Goal: Task Accomplishment & Management: Use online tool/utility

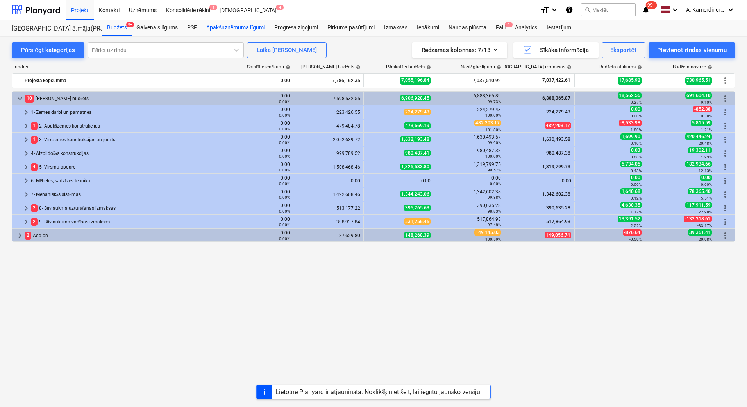
click at [228, 29] on div "Apakšuzņēmuma līgumi" at bounding box center [236, 28] width 68 height 16
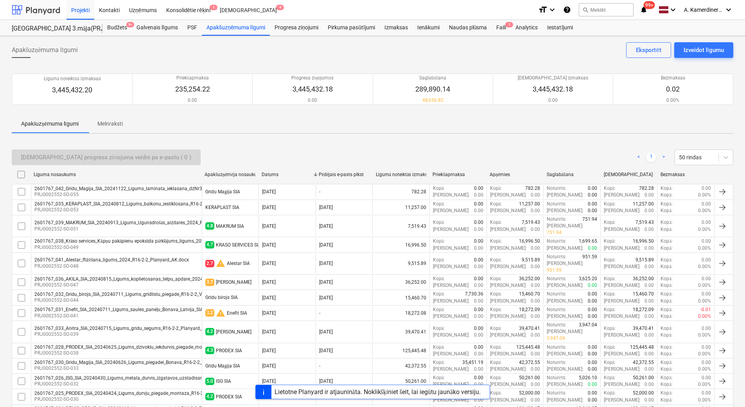
click at [53, 12] on div at bounding box center [36, 10] width 48 height 20
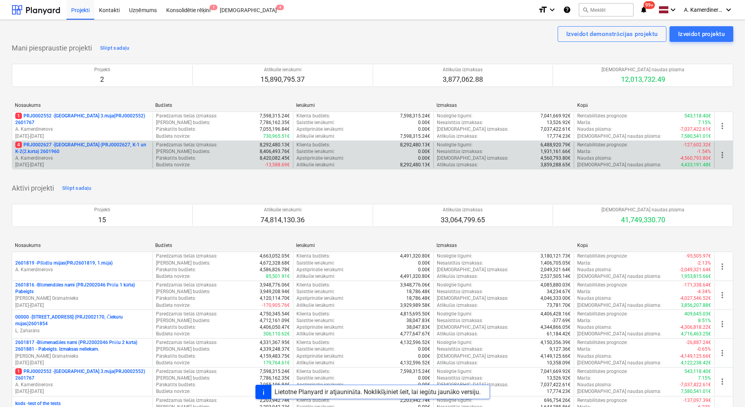
click at [77, 149] on p "4 PRJ0002627 - Tumes iela (PRJ0002627, K-1 un K-2(2.kārta) 2601960" at bounding box center [82, 147] width 134 height 13
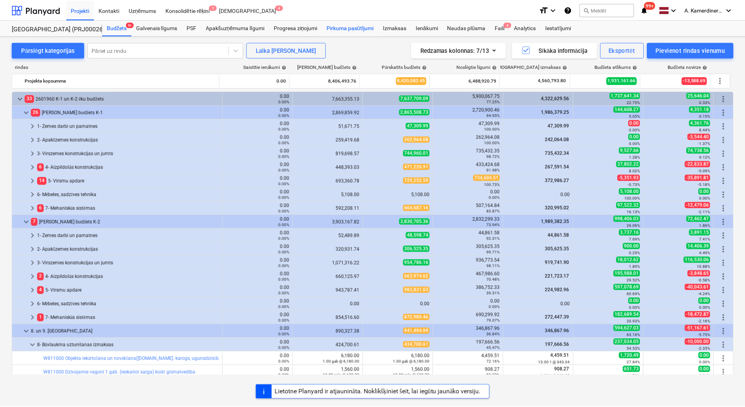
scroll to position [233, 0]
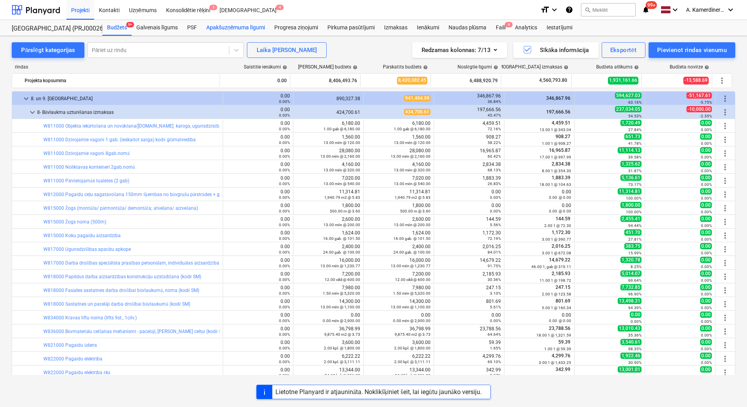
click at [239, 29] on div "Apakšuzņēmuma līgumi" at bounding box center [236, 28] width 68 height 16
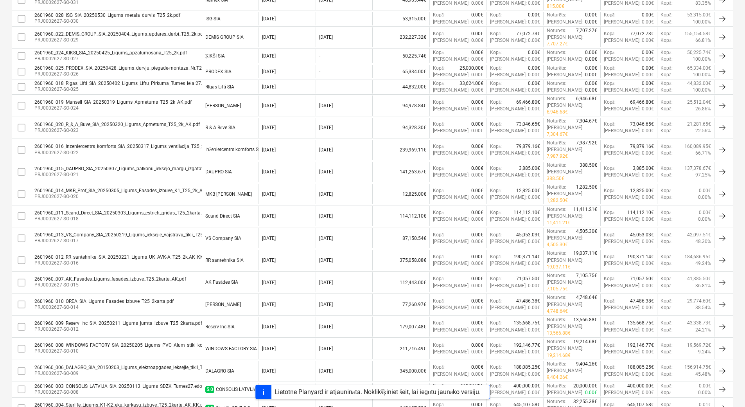
scroll to position [283, 0]
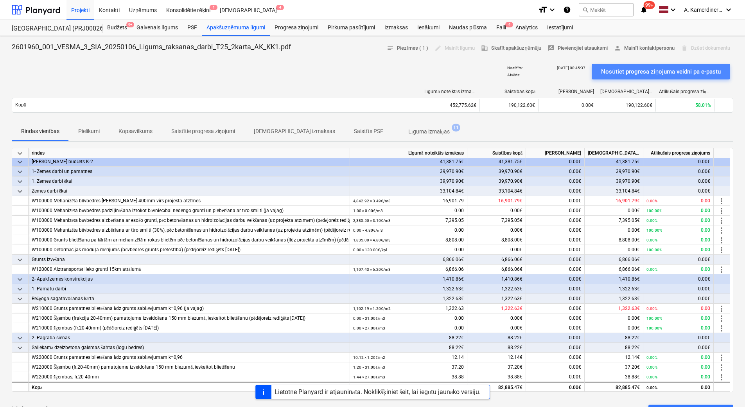
click at [619, 69] on div "Nosūtiet progresa ziņojuma veidni pa e-pastu" at bounding box center [661, 71] width 120 height 10
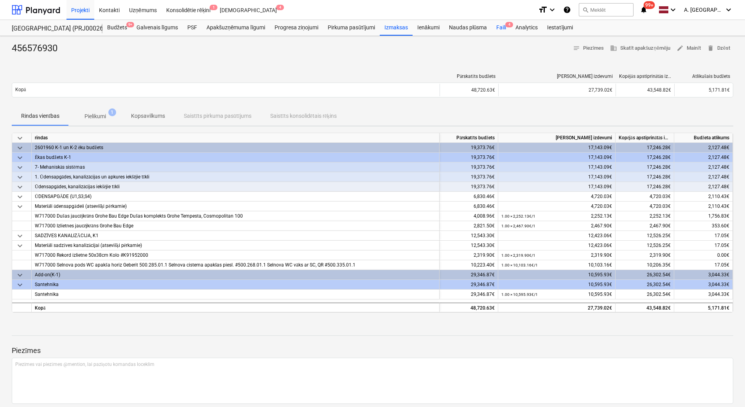
click at [498, 27] on div "Faili 4" at bounding box center [500, 28] width 19 height 16
click at [685, 50] on span "edit Mainīt" at bounding box center [688, 48] width 24 height 9
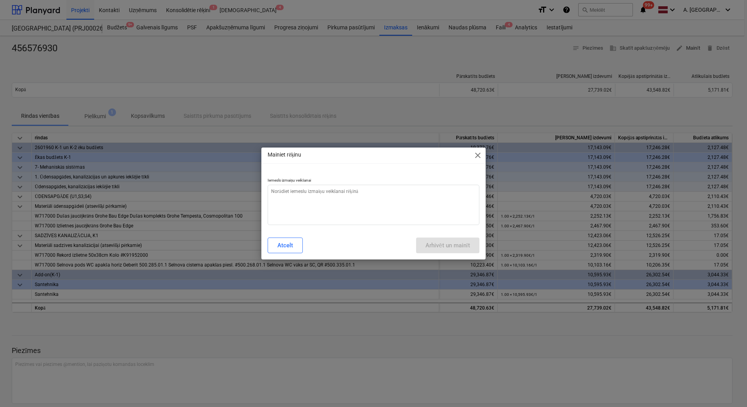
type textarea "x"
click at [411, 210] on textarea at bounding box center [374, 204] width 212 height 40
type textarea "o"
type textarea "x"
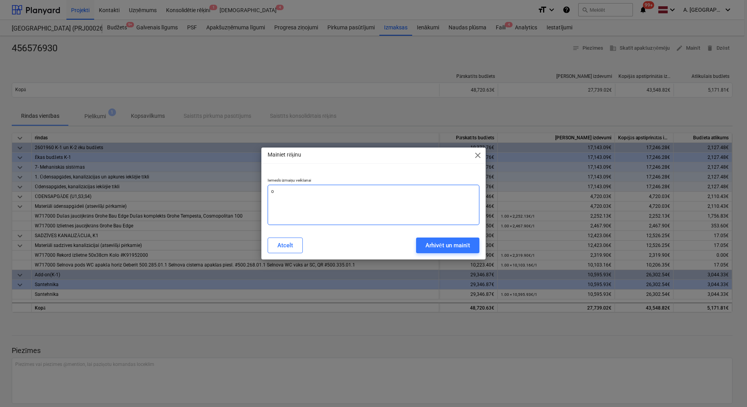
type textarea "ok"
type textarea "x"
type textarea "ok"
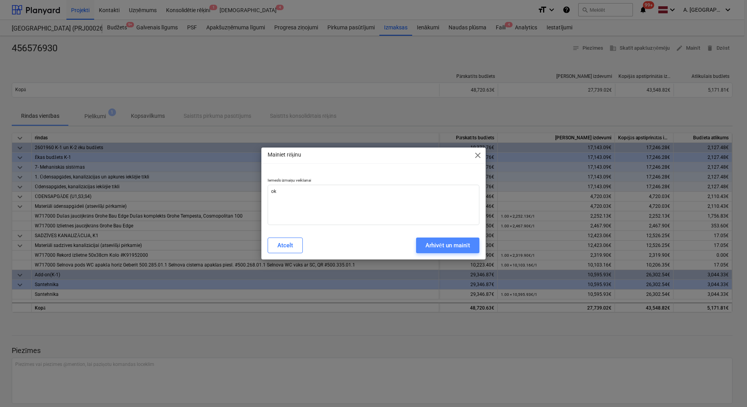
click at [438, 251] on button "Arhivēt un mainīt" at bounding box center [447, 245] width 63 height 16
type textarea "x"
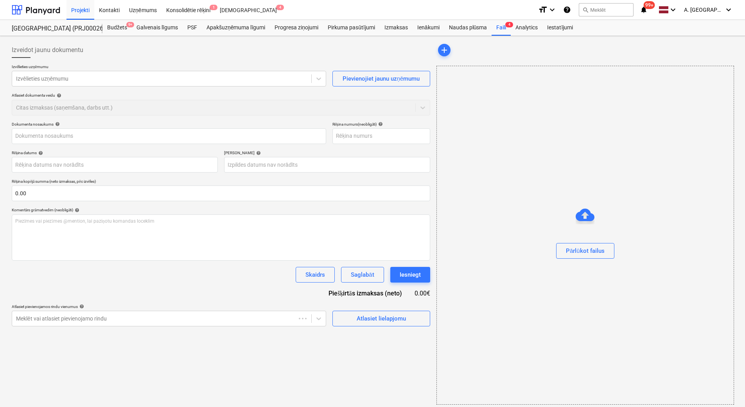
type input "456576930"
type input "24 Jul 2025"
type input "22 Oct 2025"
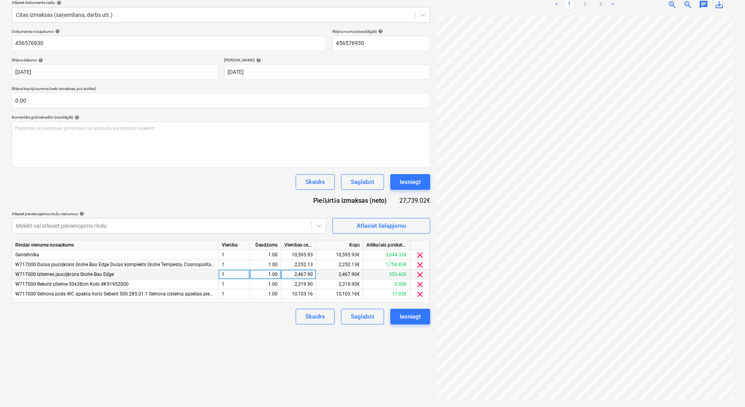
scroll to position [0, 56]
click at [585, 5] on link "2" at bounding box center [584, 4] width 9 height 9
click at [603, 4] on link "3" at bounding box center [599, 4] width 9 height 9
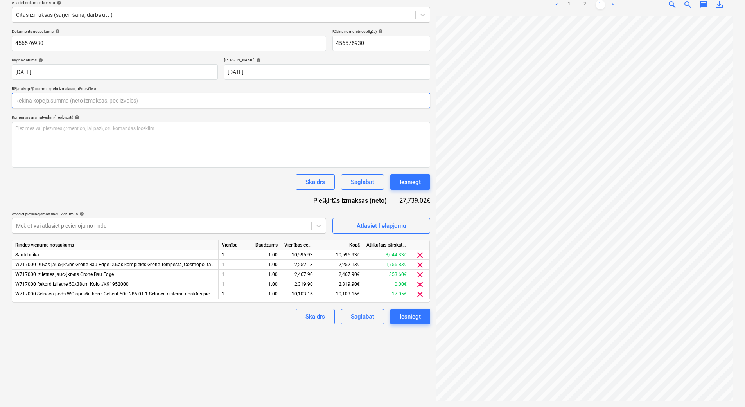
click at [118, 100] on input "text" at bounding box center [221, 101] width 418 height 16
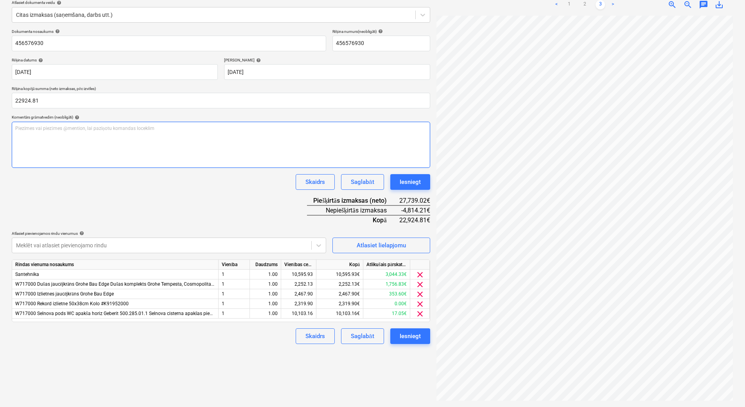
type input "22,924.81"
click at [116, 134] on div "Piezīmes vai piezīmes @mention, lai paziņotu komandas loceklim ﻿" at bounding box center [221, 145] width 418 height 46
click at [299, 272] on div "10,595.93" at bounding box center [298, 274] width 29 height 10
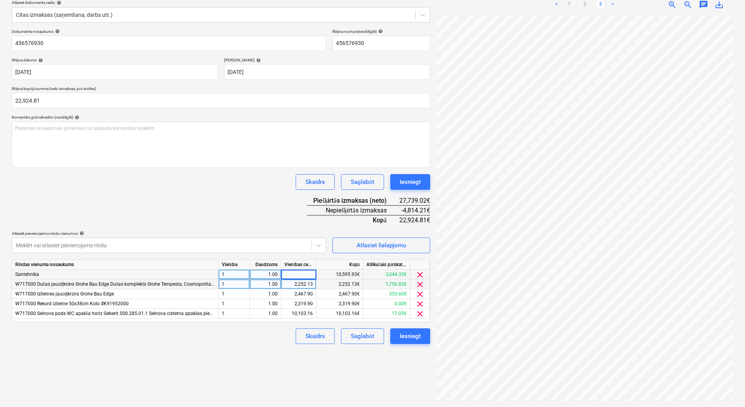
click at [297, 282] on div "2,252.13" at bounding box center [298, 284] width 29 height 10
click at [296, 274] on div "0.00" at bounding box center [298, 274] width 29 height 10
type input "5781.72"
click at [298, 282] on div "2,252.13" at bounding box center [298, 284] width 29 height 10
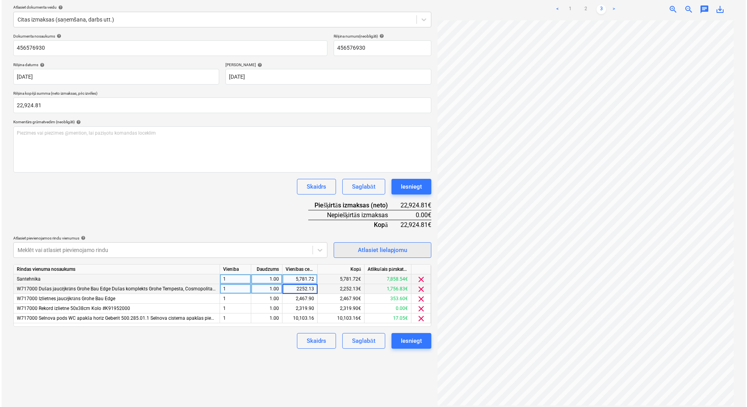
scroll to position [93, 0]
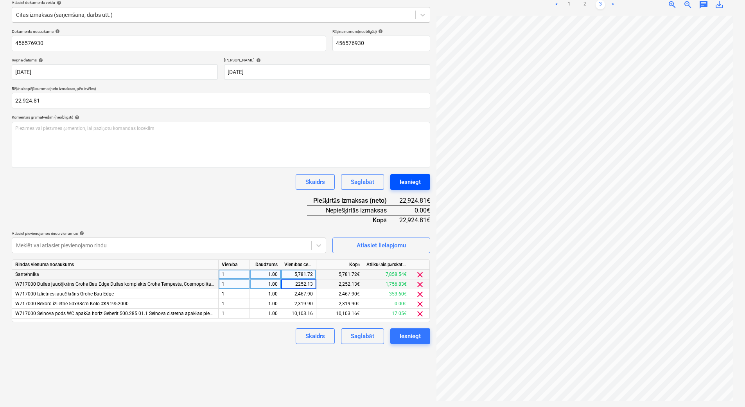
click at [411, 180] on div "Iesniegt" at bounding box center [409, 182] width 21 height 10
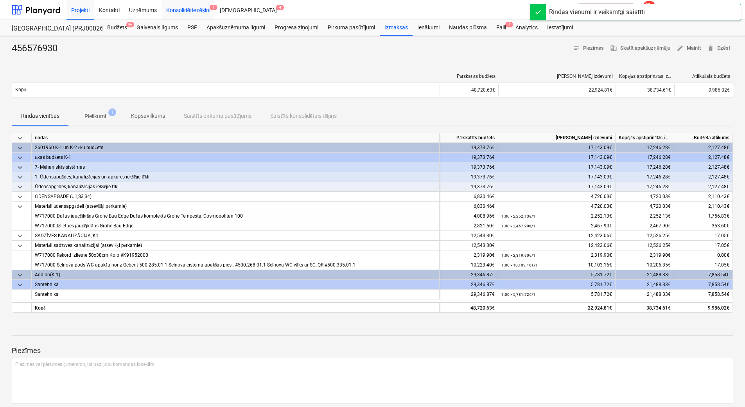
click at [203, 6] on div "Konsolidētie rēķini 1" at bounding box center [188, 10] width 54 height 20
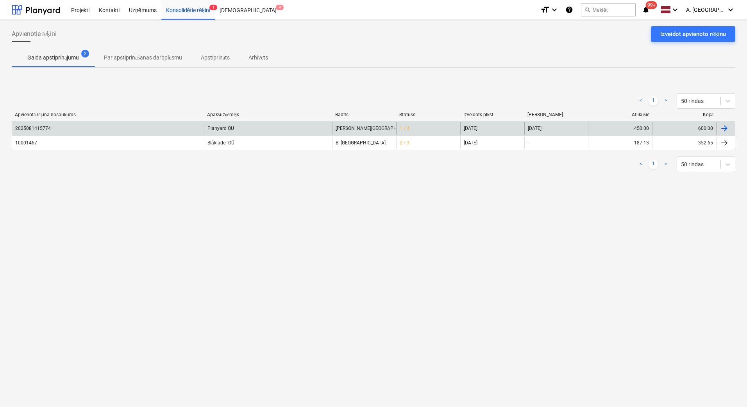
click at [359, 125] on div "I. Siugale" at bounding box center [364, 128] width 64 height 13
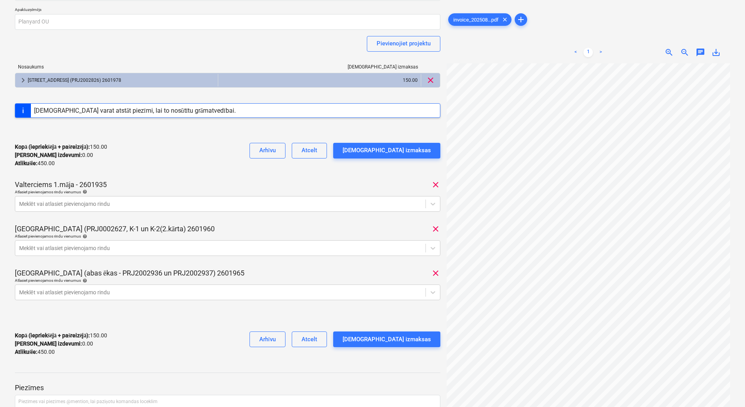
scroll to position [78, 0]
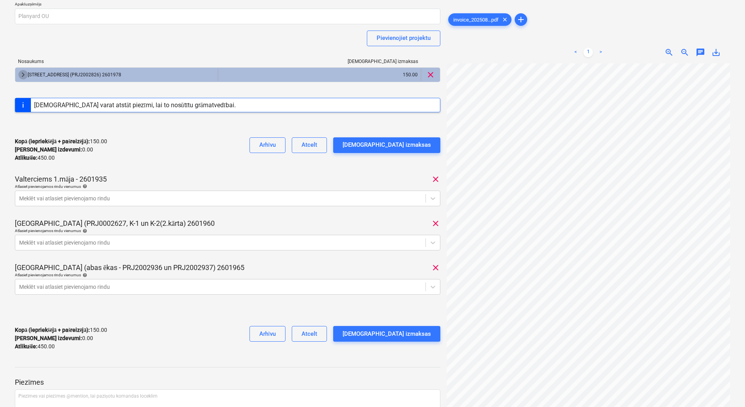
click at [21, 73] on span "keyboard_arrow_right" at bounding box center [22, 74] width 9 height 9
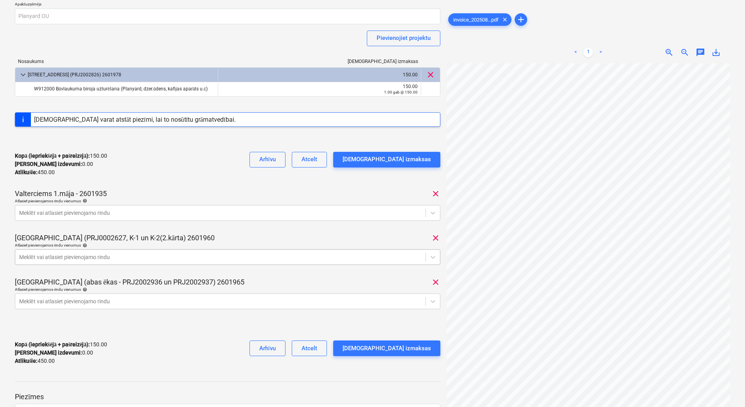
click at [121, 260] on div at bounding box center [220, 257] width 402 height 8
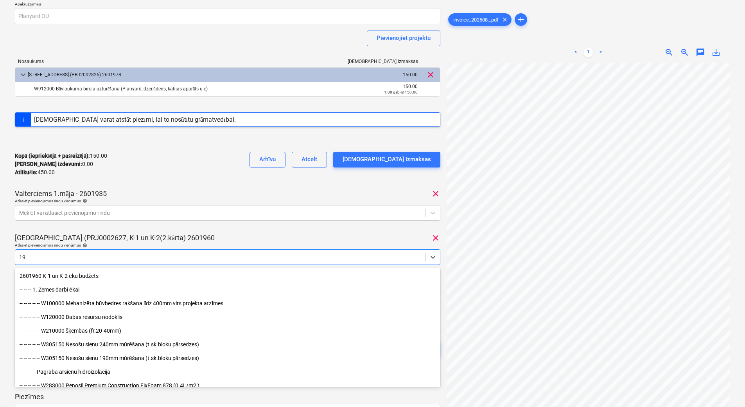
type input "1"
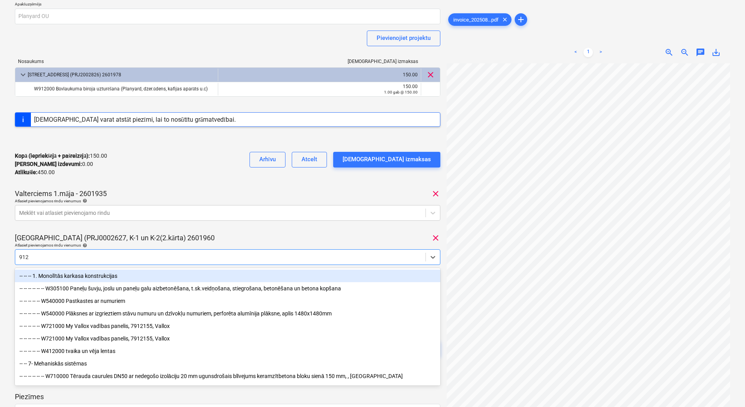
type input "9120"
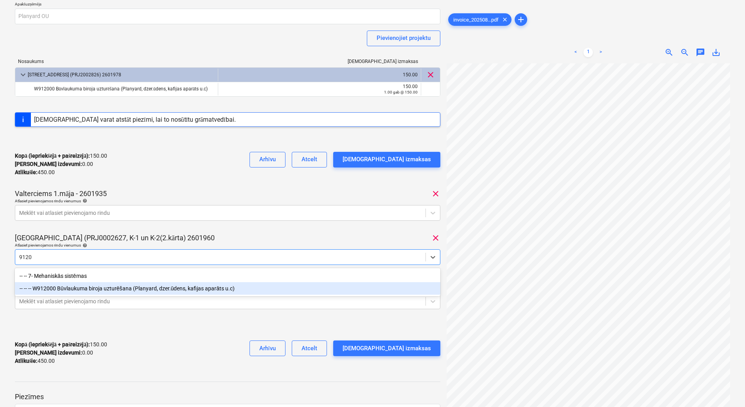
click at [132, 285] on div "-- -- -- W912000 Būvlaukuma biroja uzturēšana (Planyard, dzer.ūdens, kafijas ap…" at bounding box center [227, 288] width 425 height 13
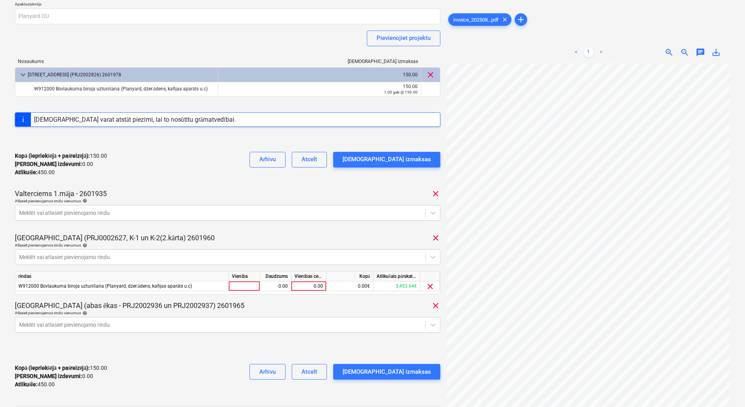
click at [338, 234] on div "Tumes iela (PRJ0002627, K-1 un K-2(2.kārta) 2601960 clear" at bounding box center [227, 237] width 425 height 9
click at [305, 286] on div "0.00" at bounding box center [308, 286] width 29 height 10
type input "150"
click at [281, 284] on div "1.00" at bounding box center [275, 286] width 25 height 10
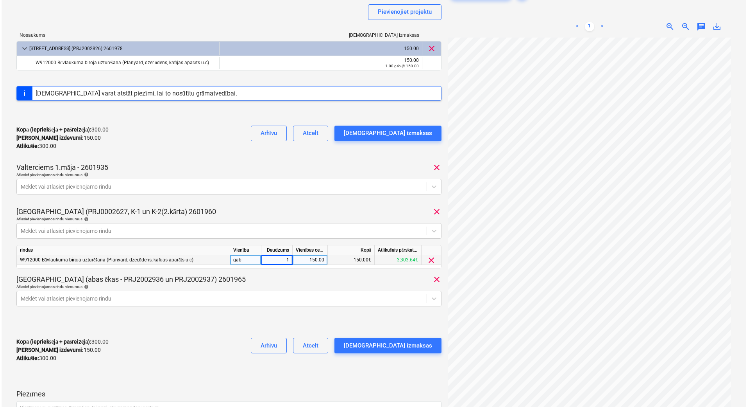
scroll to position [117, 0]
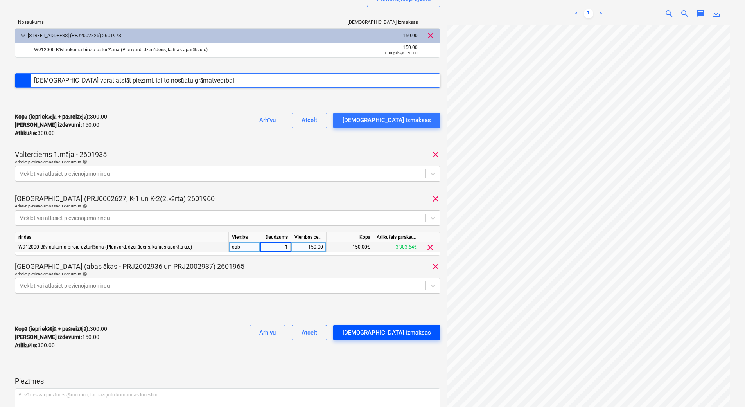
click at [425, 335] on div "Apstipriniet izmaksas" at bounding box center [386, 332] width 88 height 10
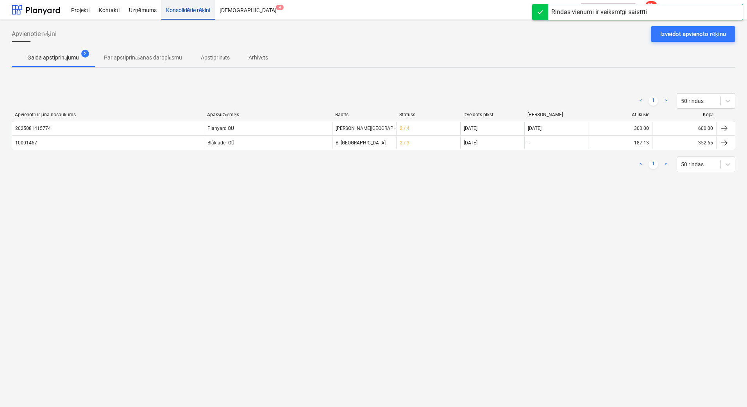
click at [199, 11] on div "Konsolidētie rēķini" at bounding box center [188, 10] width 54 height 20
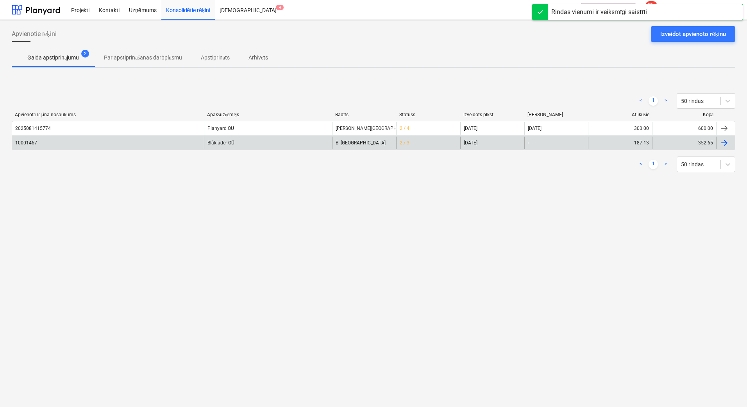
click at [419, 141] on div "2 / 3" at bounding box center [428, 142] width 64 height 13
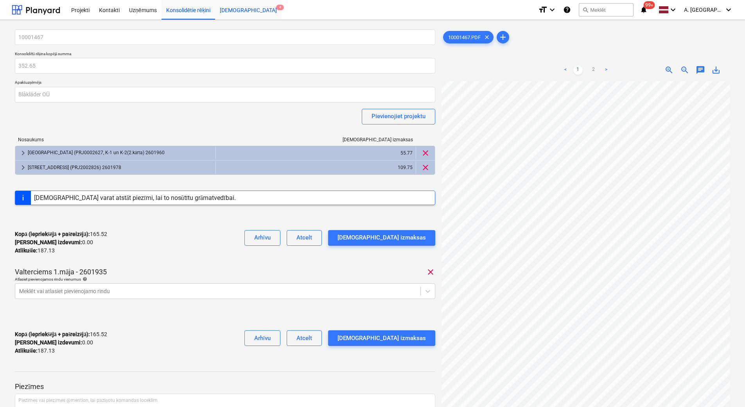
click at [231, 7] on div "Iesūtne 4" at bounding box center [248, 10] width 66 height 20
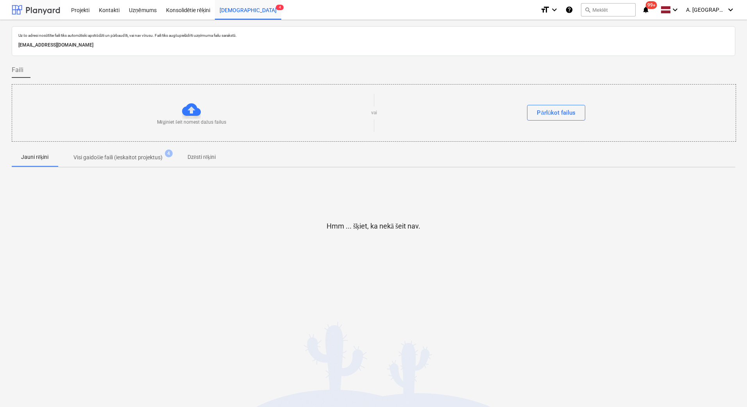
click at [43, 9] on div at bounding box center [36, 10] width 48 height 20
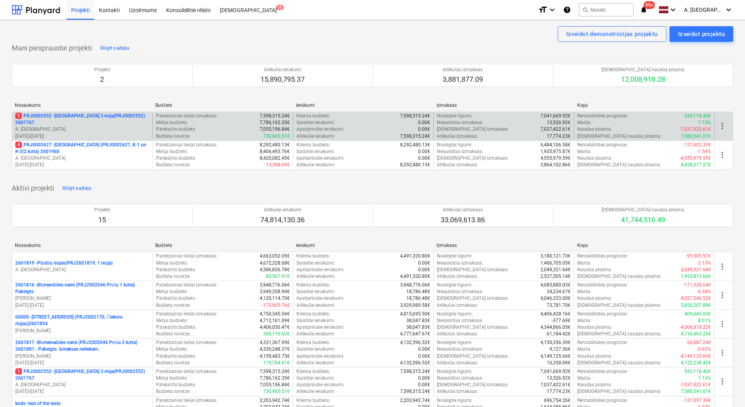
click at [56, 127] on p "A. [GEOGRAPHIC_DATA]" at bounding box center [82, 129] width 134 height 7
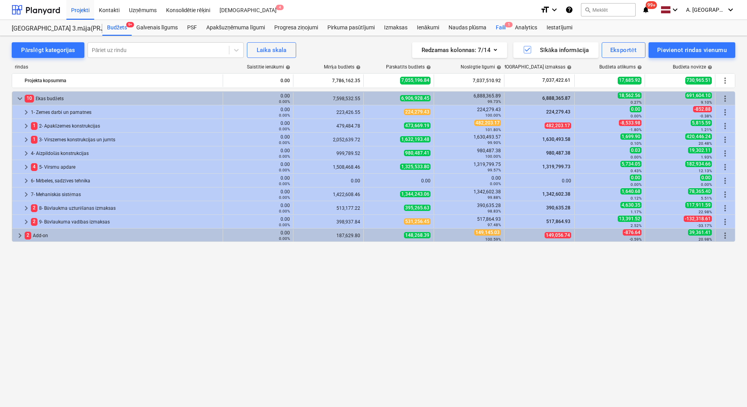
click at [501, 27] on div "Faili 1" at bounding box center [500, 28] width 19 height 16
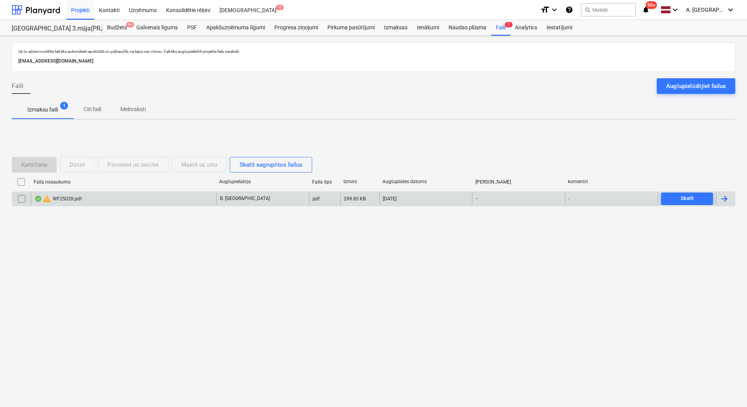
click at [167, 193] on div "warning WF25028.pdf" at bounding box center [124, 198] width 186 height 13
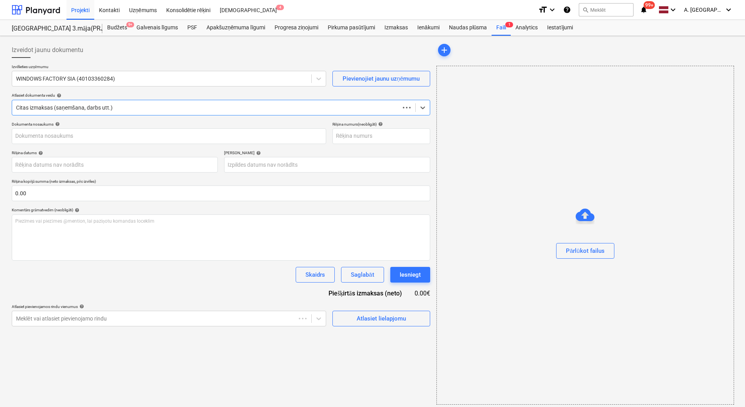
type input "WF25028"
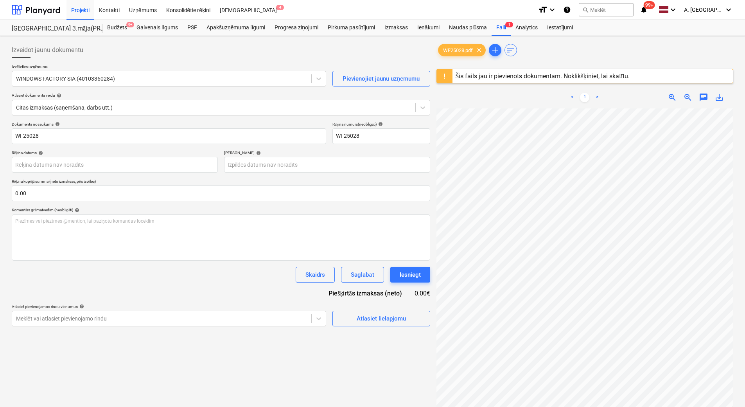
scroll to position [86, 45]
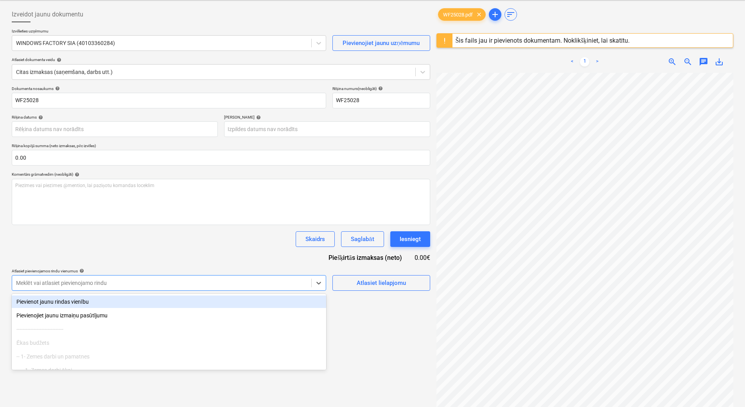
click at [202, 319] on body "Projekti Kontakti Uzņēmums Konsolidētie rēķini Iesūtne 4 format_size keyboard_a…" at bounding box center [372, 167] width 745 height 407
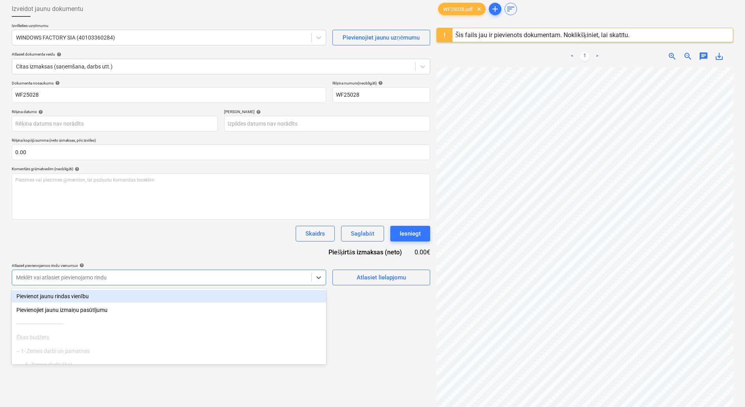
scroll to position [45, 0]
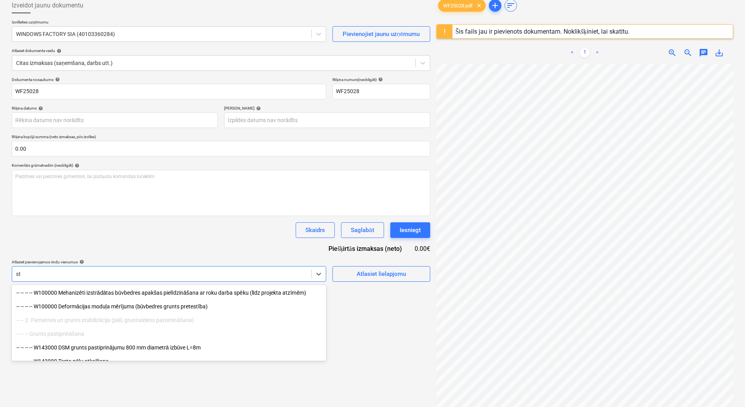
type input "s"
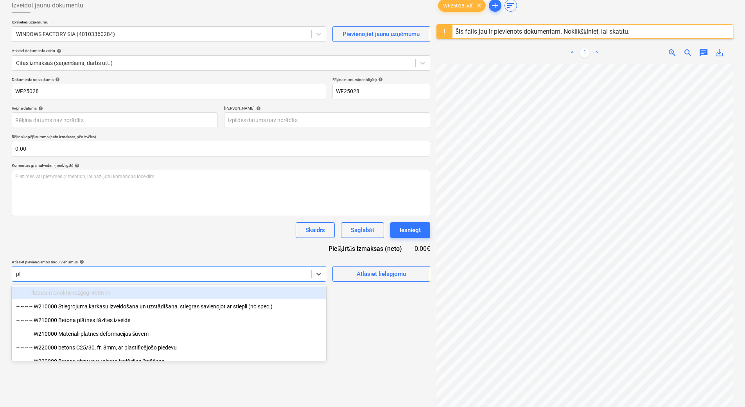
type input "p"
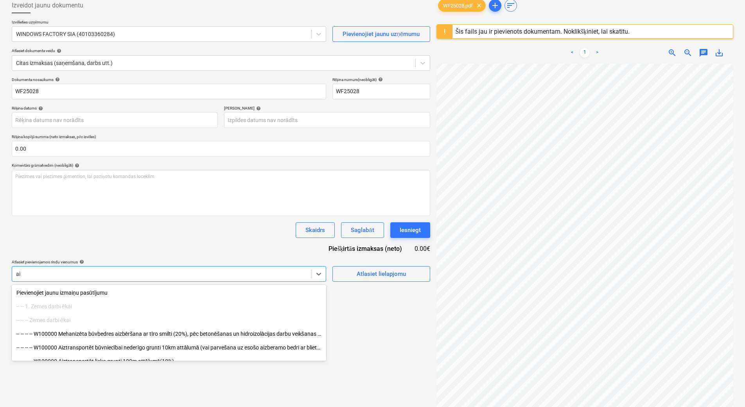
type input "a"
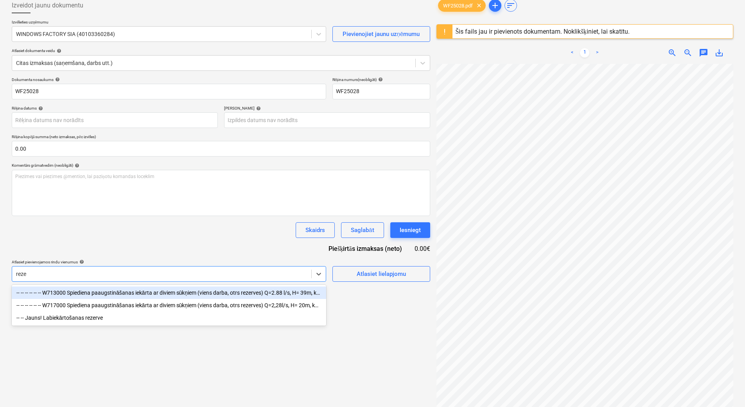
type input "rezer"
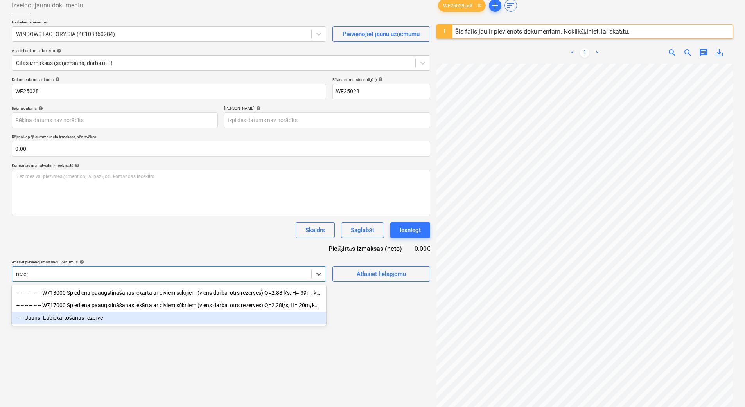
click at [160, 319] on div "-- -- Jauns! Labiekārtošanas rezerve" at bounding box center [169, 317] width 314 height 13
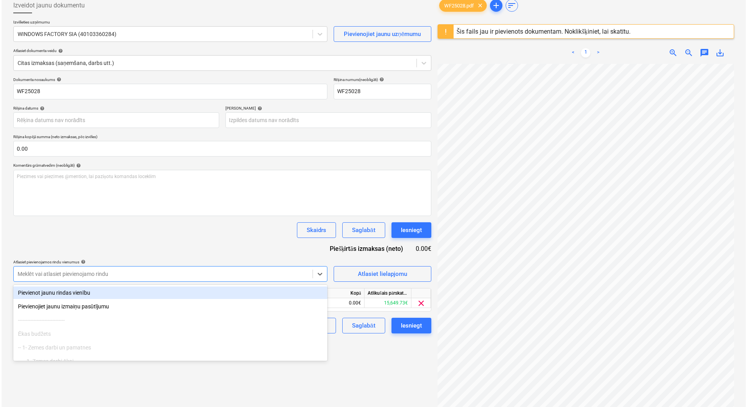
scroll to position [86, 45]
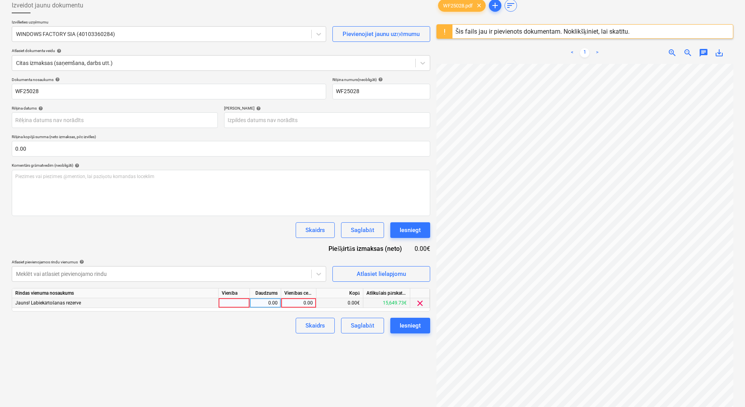
click at [297, 299] on div "0.00" at bounding box center [298, 303] width 29 height 10
type input "426.32"
click at [271, 300] on div "0.00" at bounding box center [265, 303] width 25 height 10
click at [407, 226] on div "Iesniegt" at bounding box center [409, 230] width 21 height 10
